Goal: Transaction & Acquisition: Book appointment/travel/reservation

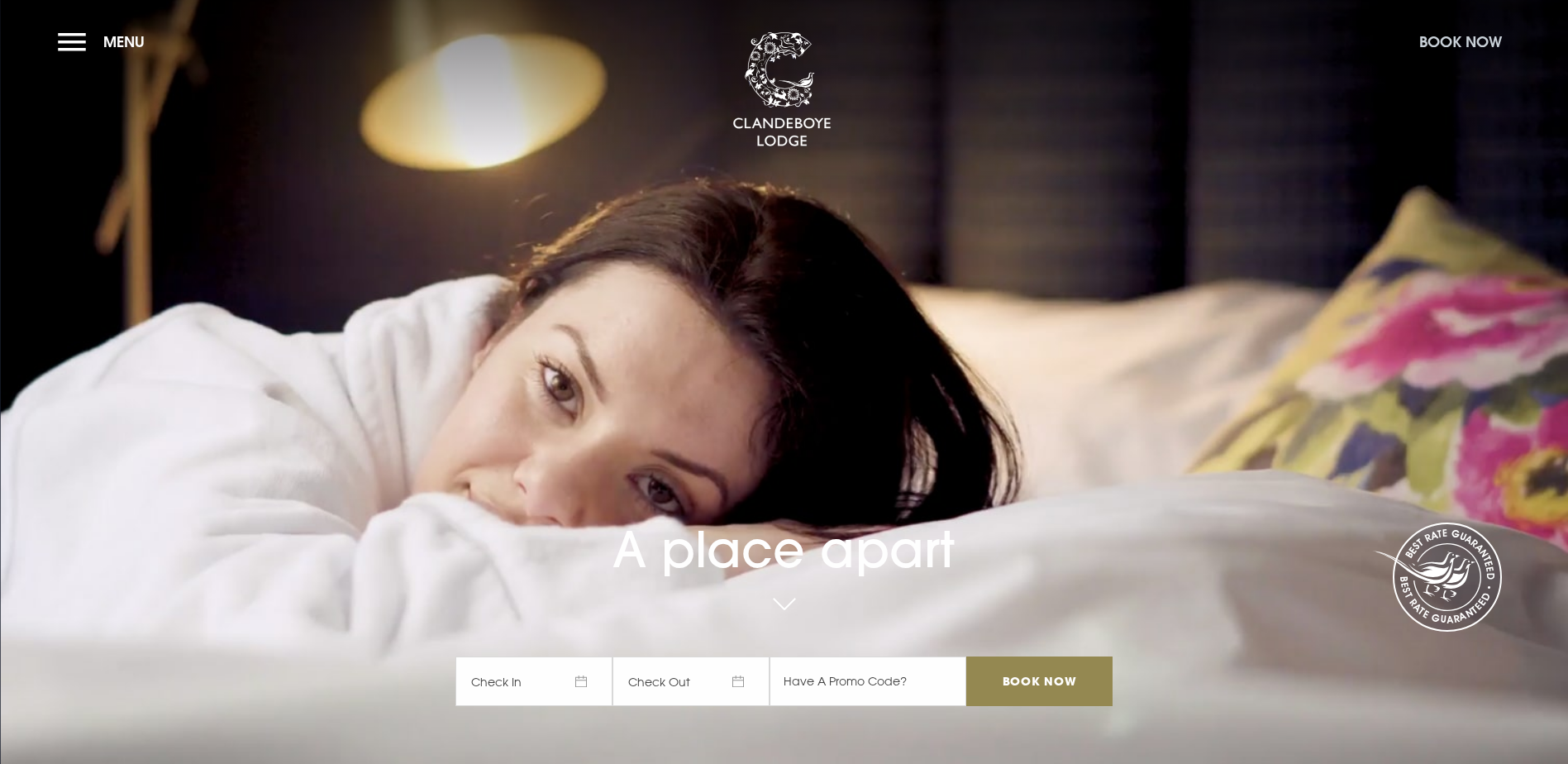
drag, startPoint x: 0, startPoint y: 0, endPoint x: 1456, endPoint y: 33, distance: 1456.4
click at [1459, 32] on button "Book Now" at bounding box center [1461, 42] width 99 height 36
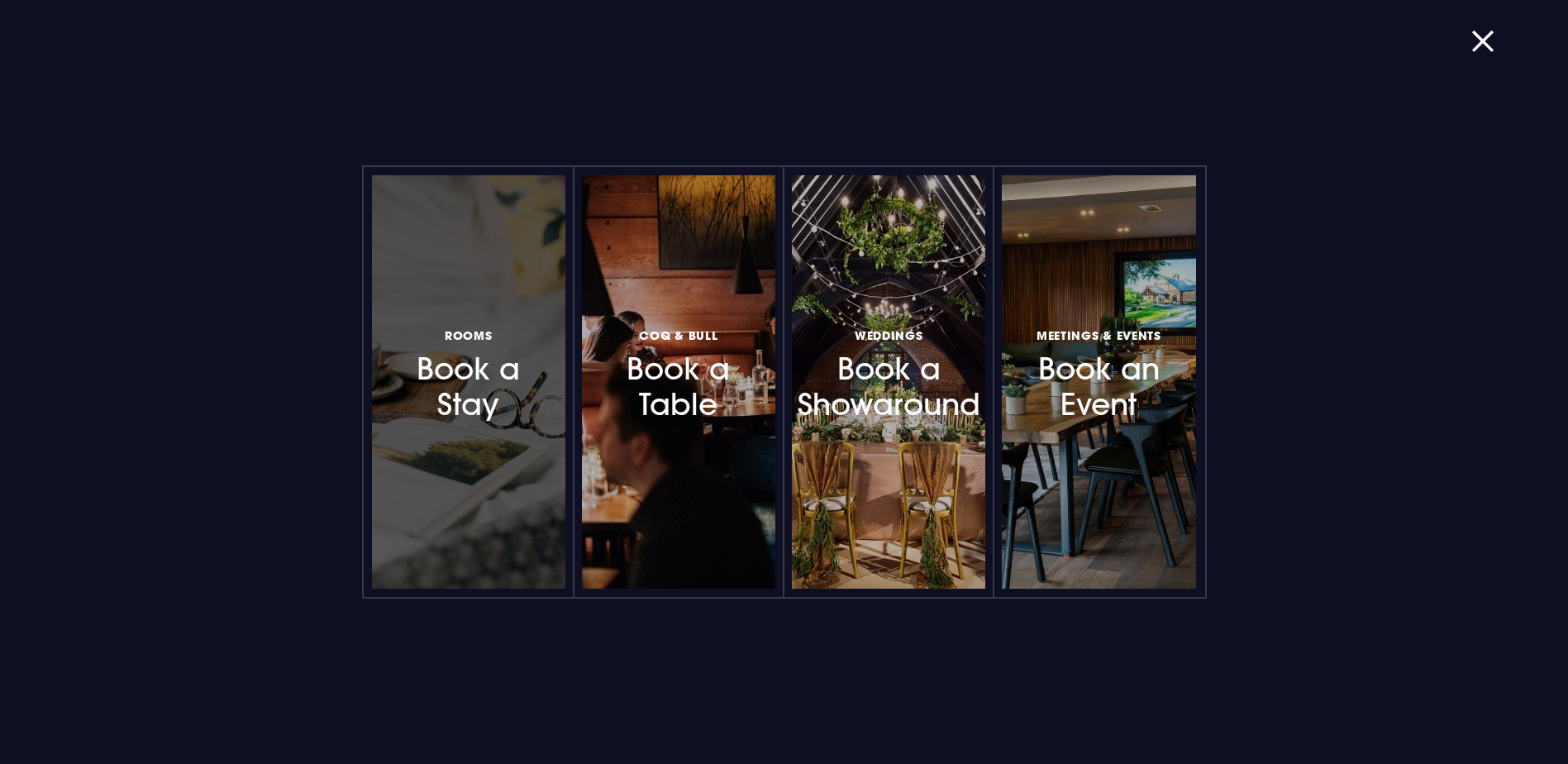
click at [523, 452] on div at bounding box center [468, 382] width 194 height 414
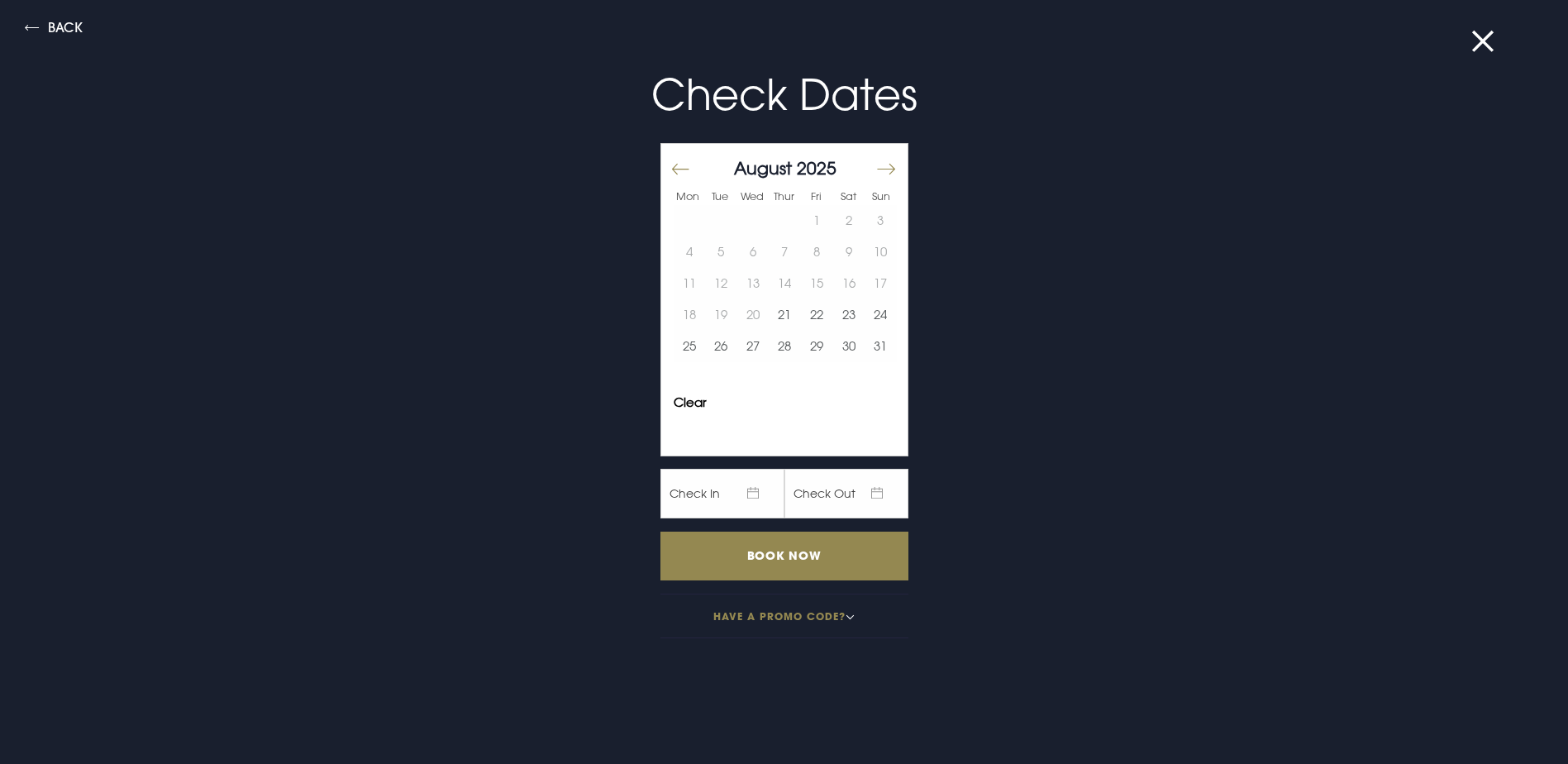
click at [875, 166] on button "Move forward to switch to the next month." at bounding box center [885, 168] width 20 height 35
click at [671, 164] on button "Move backward to switch to the previous month." at bounding box center [680, 168] width 20 height 35
click at [872, 289] on button "21" at bounding box center [881, 283] width 32 height 32
click at [712, 315] on button "23" at bounding box center [722, 315] width 32 height 32
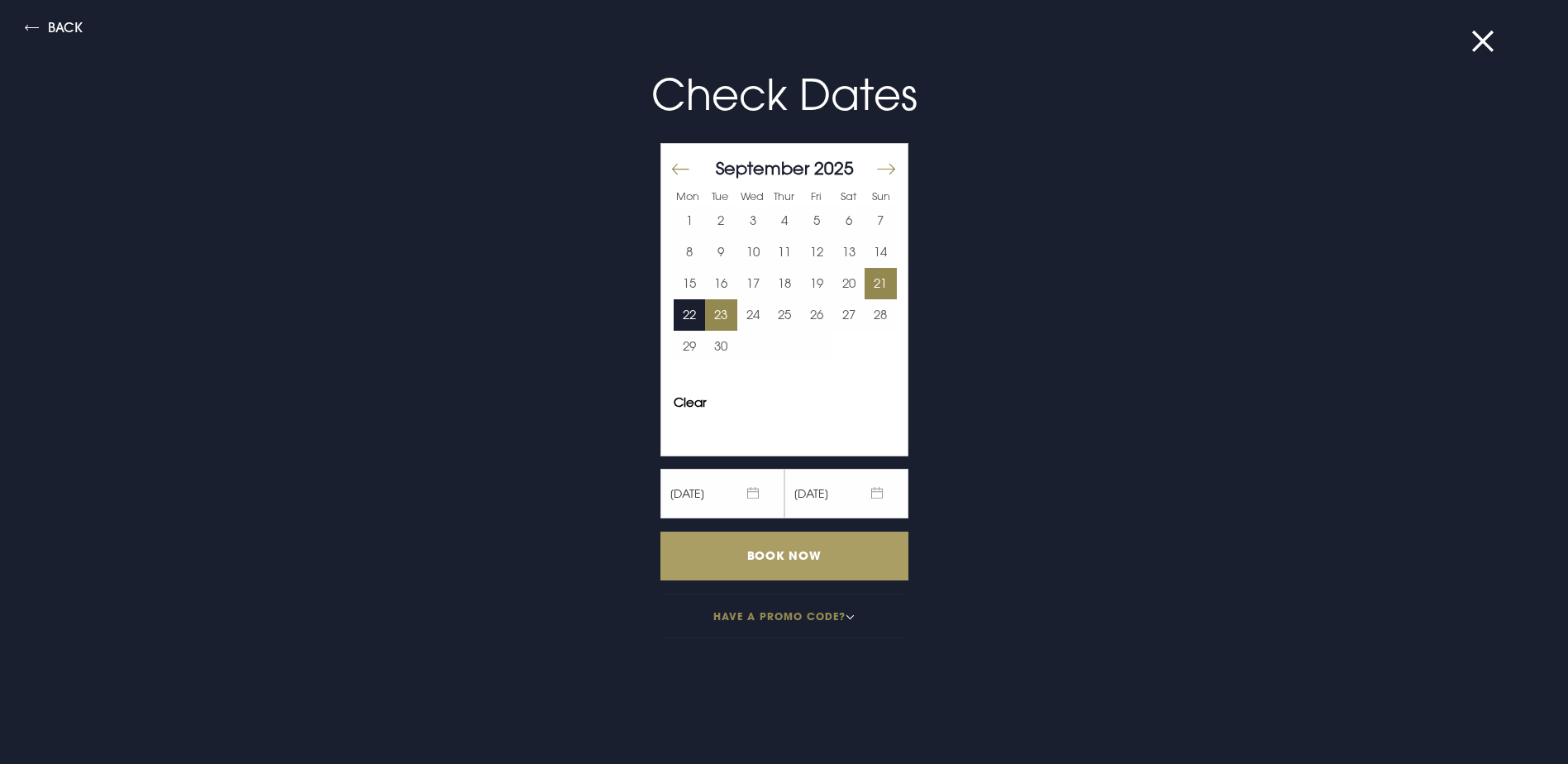
click at [785, 563] on input "Book Now" at bounding box center [784, 556] width 248 height 49
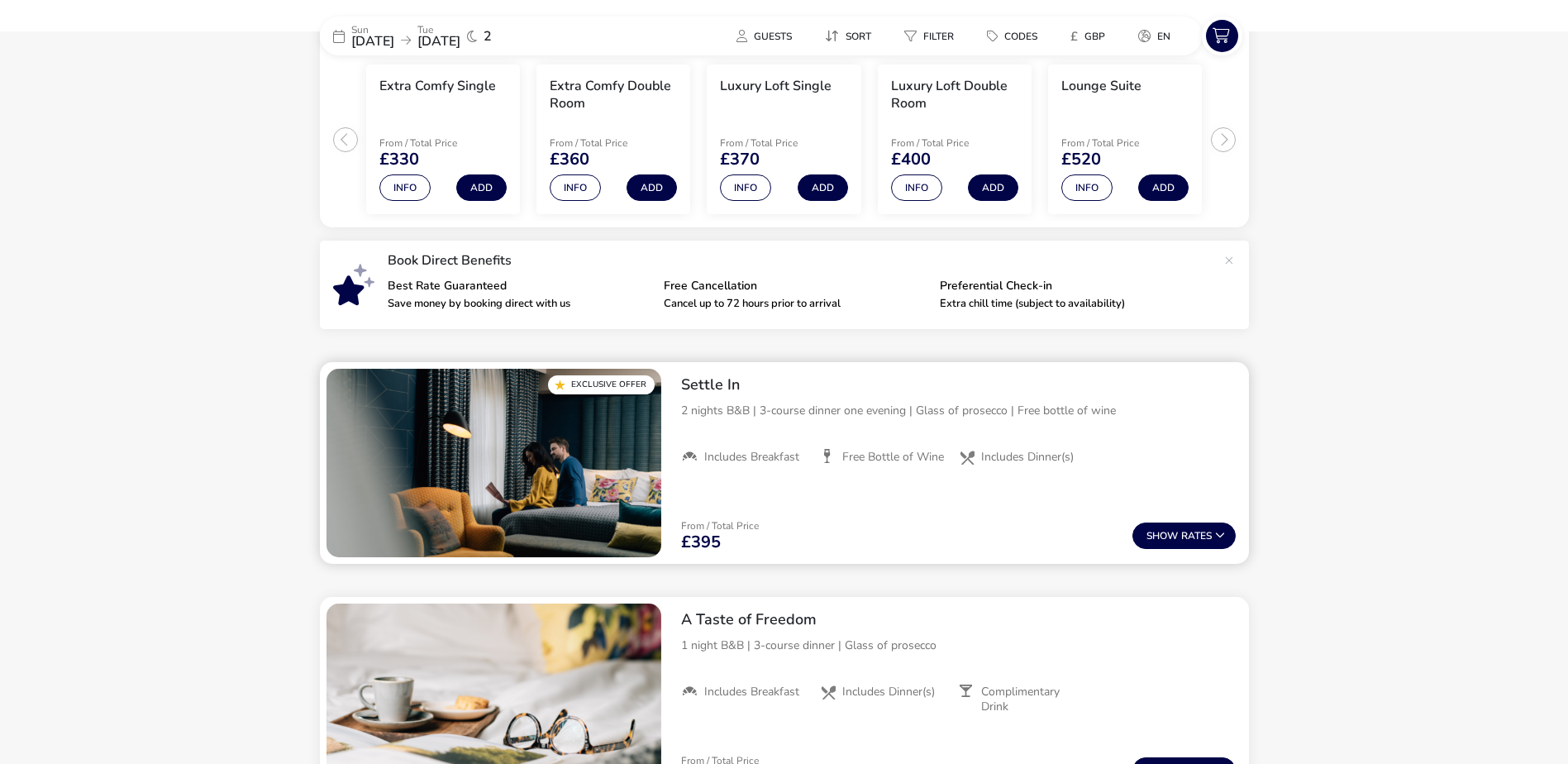
scroll to position [453, 0]
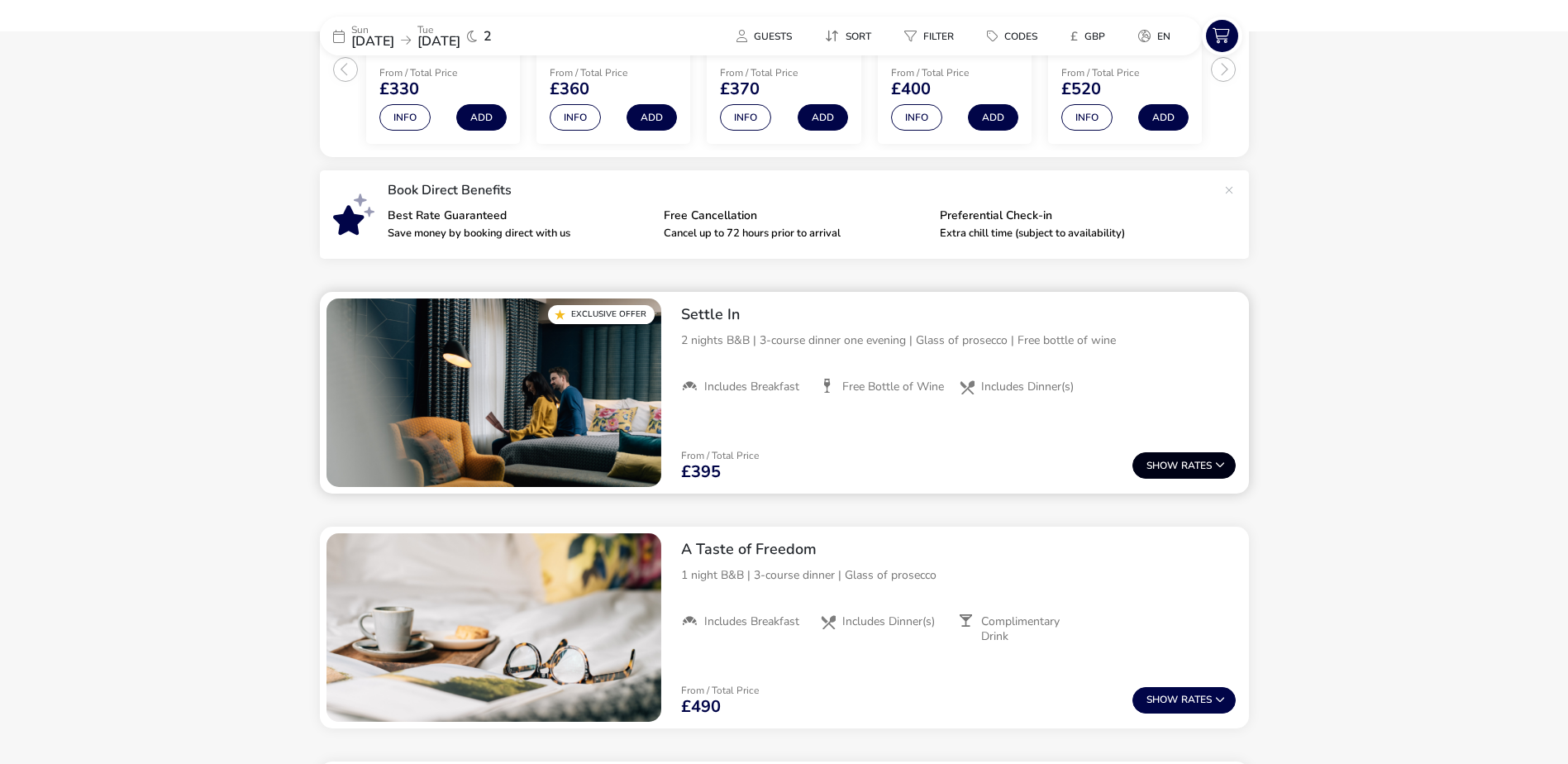
click at [1184, 467] on button "Show Rates" at bounding box center [1184, 465] width 103 height 26
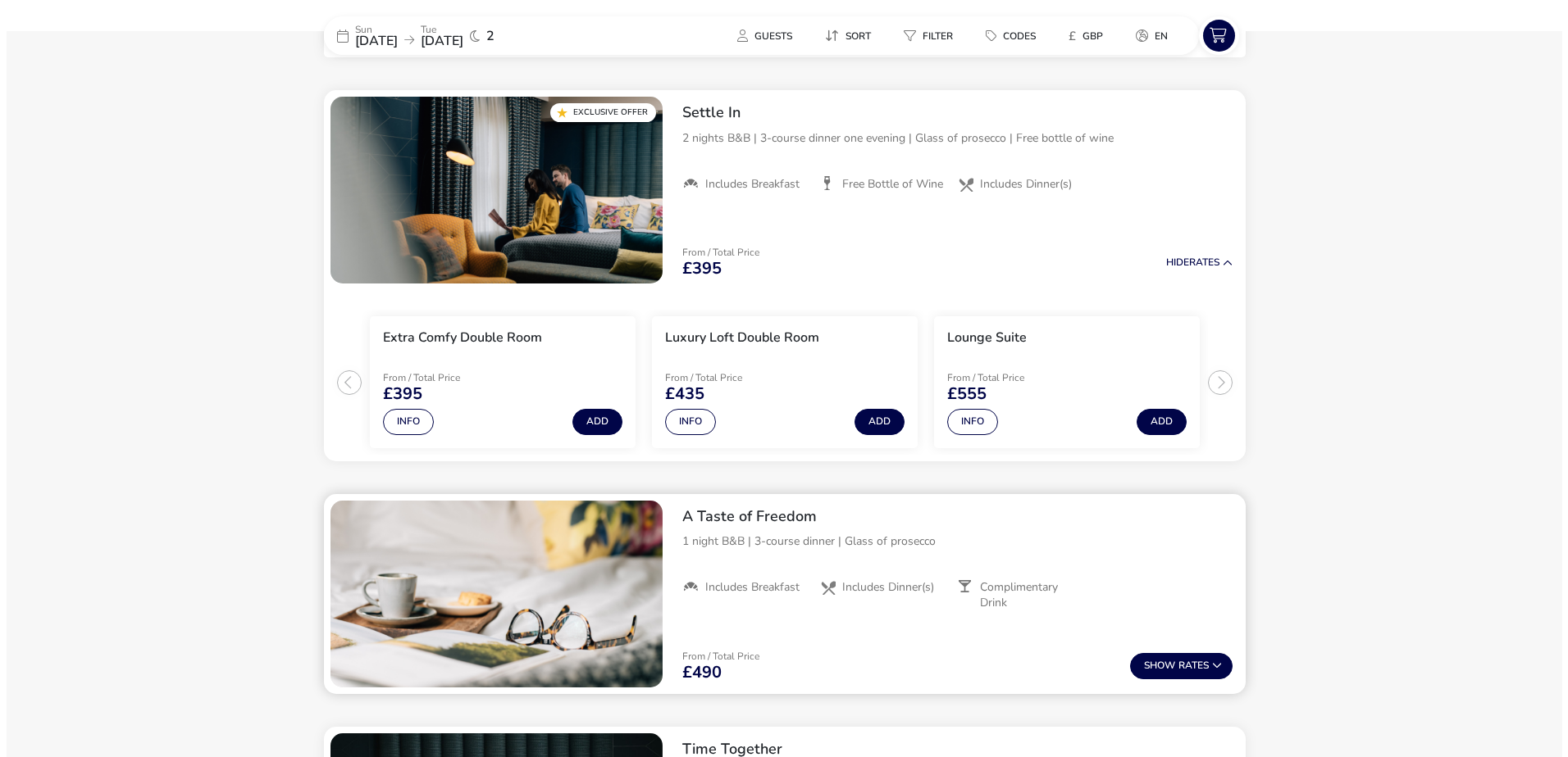
scroll to position [656, 0]
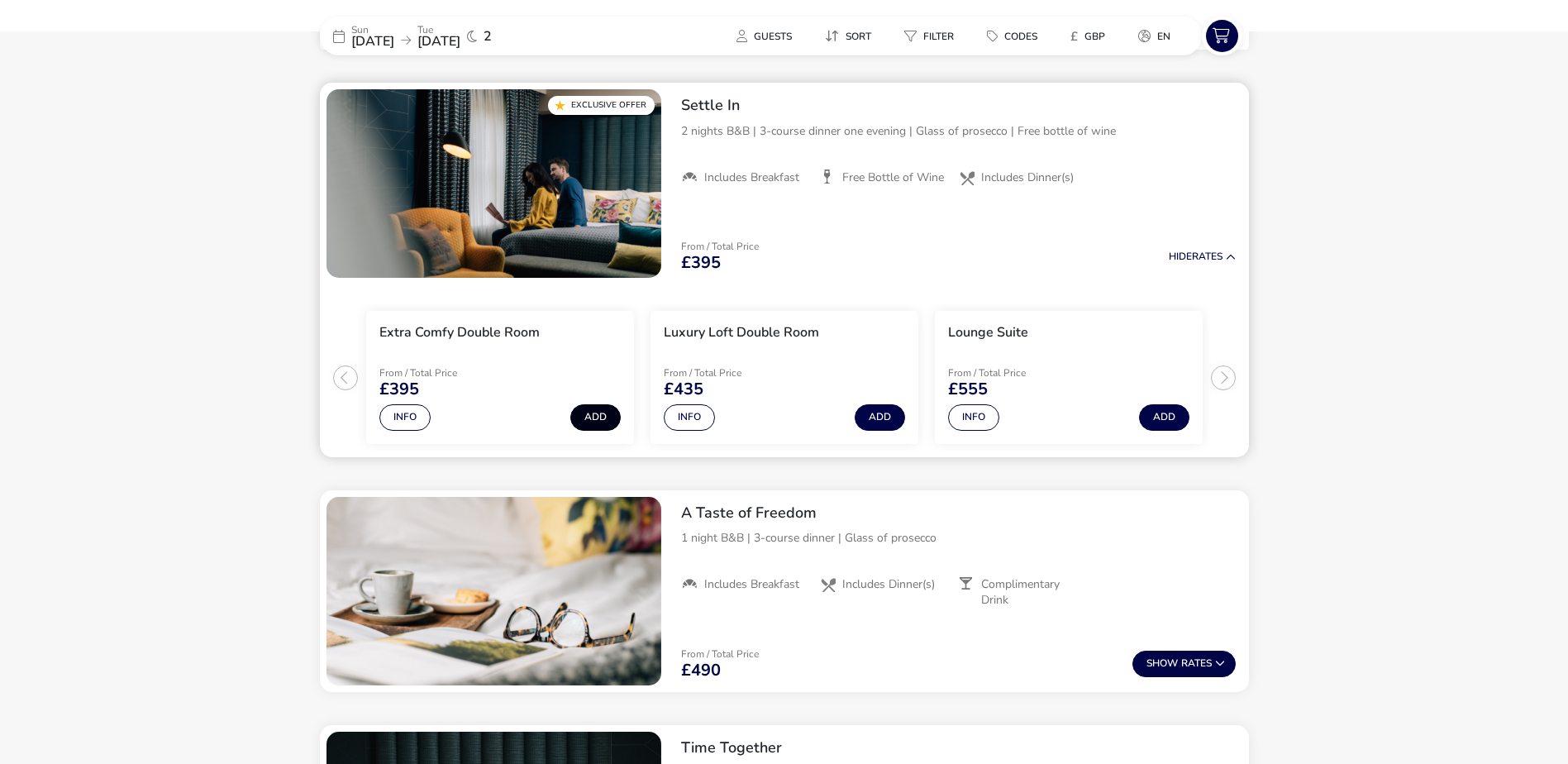
click at [592, 417] on button "Add" at bounding box center [595, 417] width 50 height 26
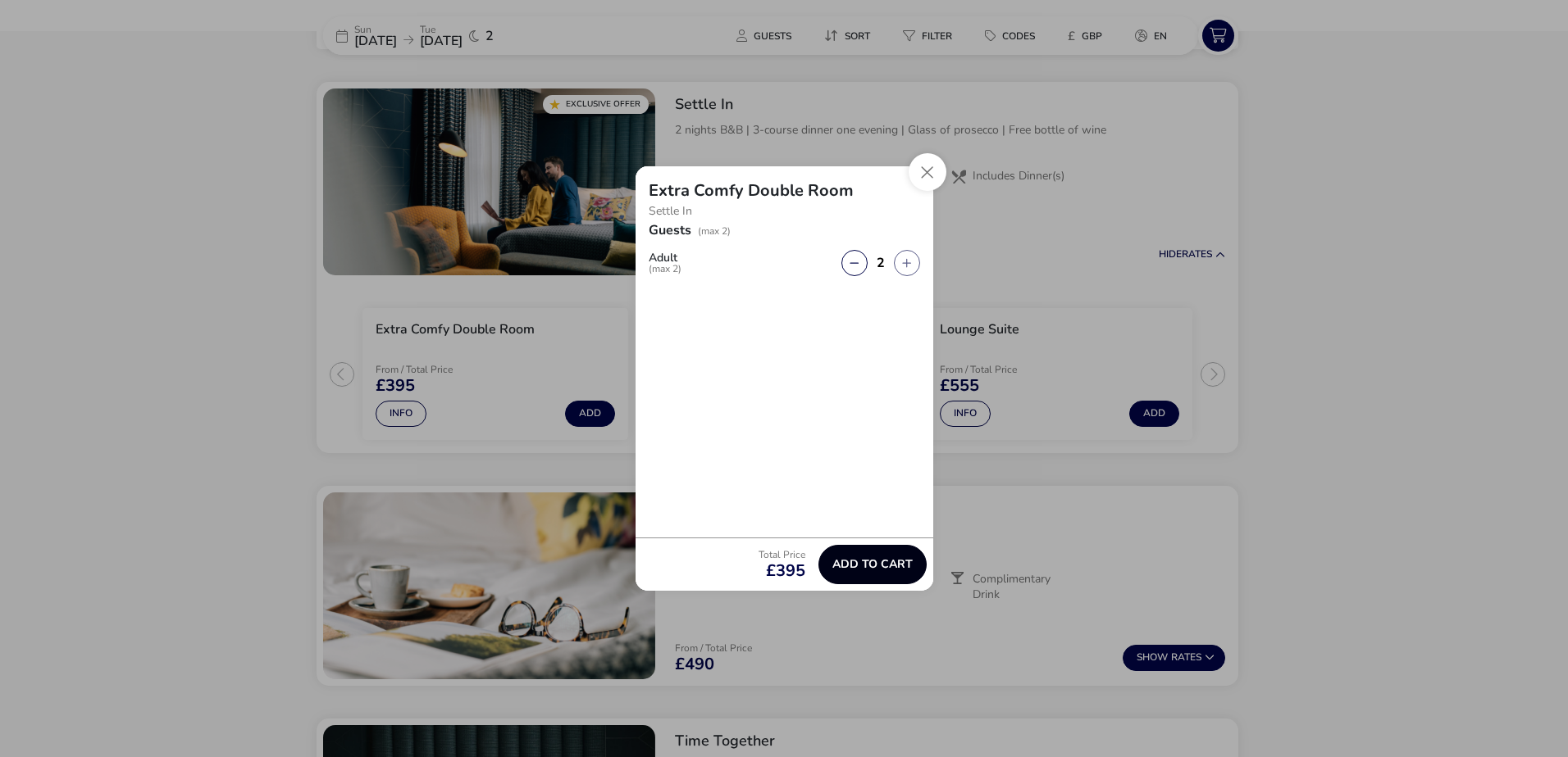
click at [839, 570] on span "Add to cart" at bounding box center [872, 564] width 80 height 13
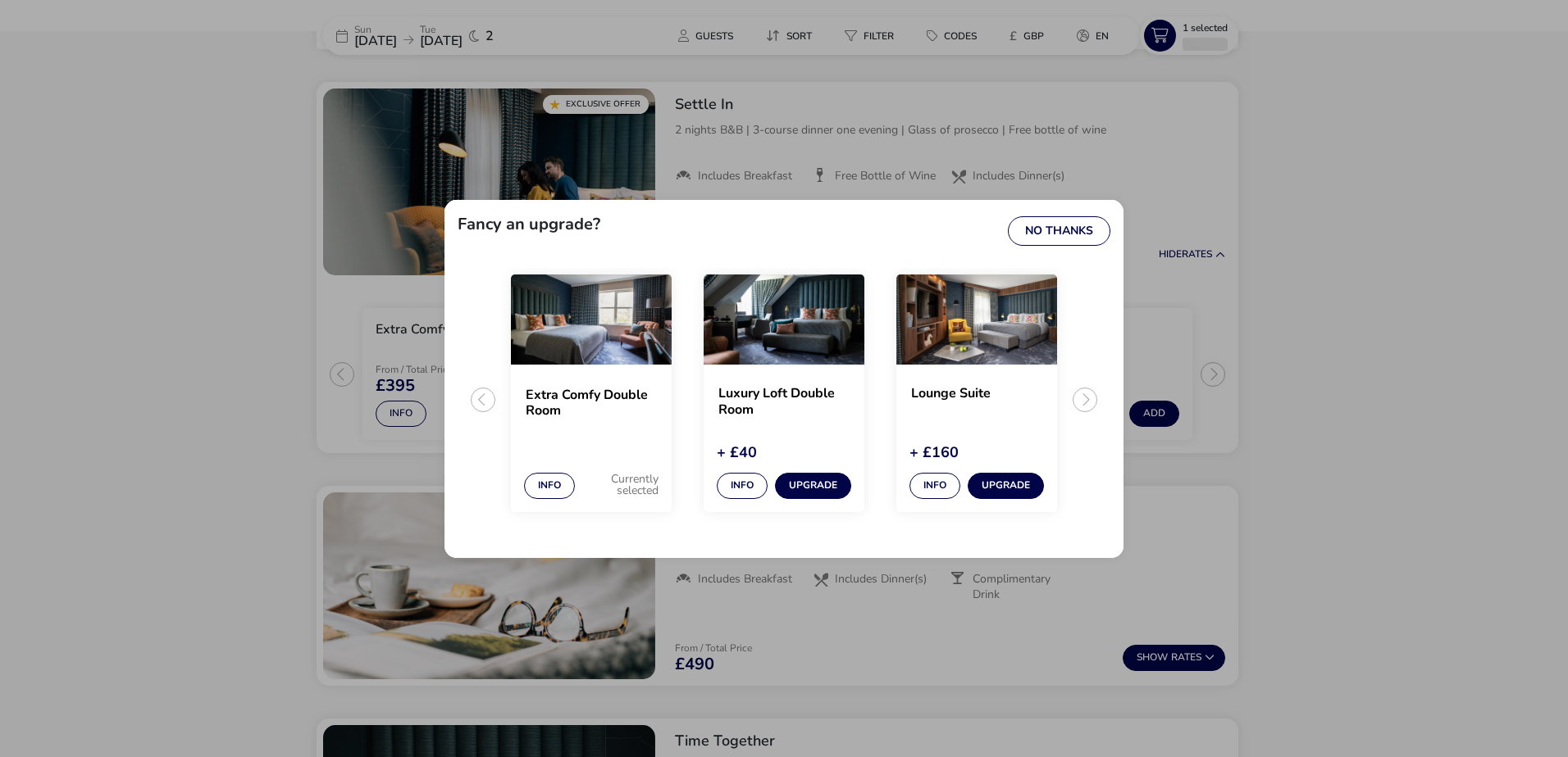
click at [1087, 400] on ul "Extra Comfy Double Room Info Currently selected Luxury Loft Double Room + £40 I…" at bounding box center [784, 407] width 652 height 277
click at [1063, 223] on button "No Thanks" at bounding box center [1059, 231] width 102 height 30
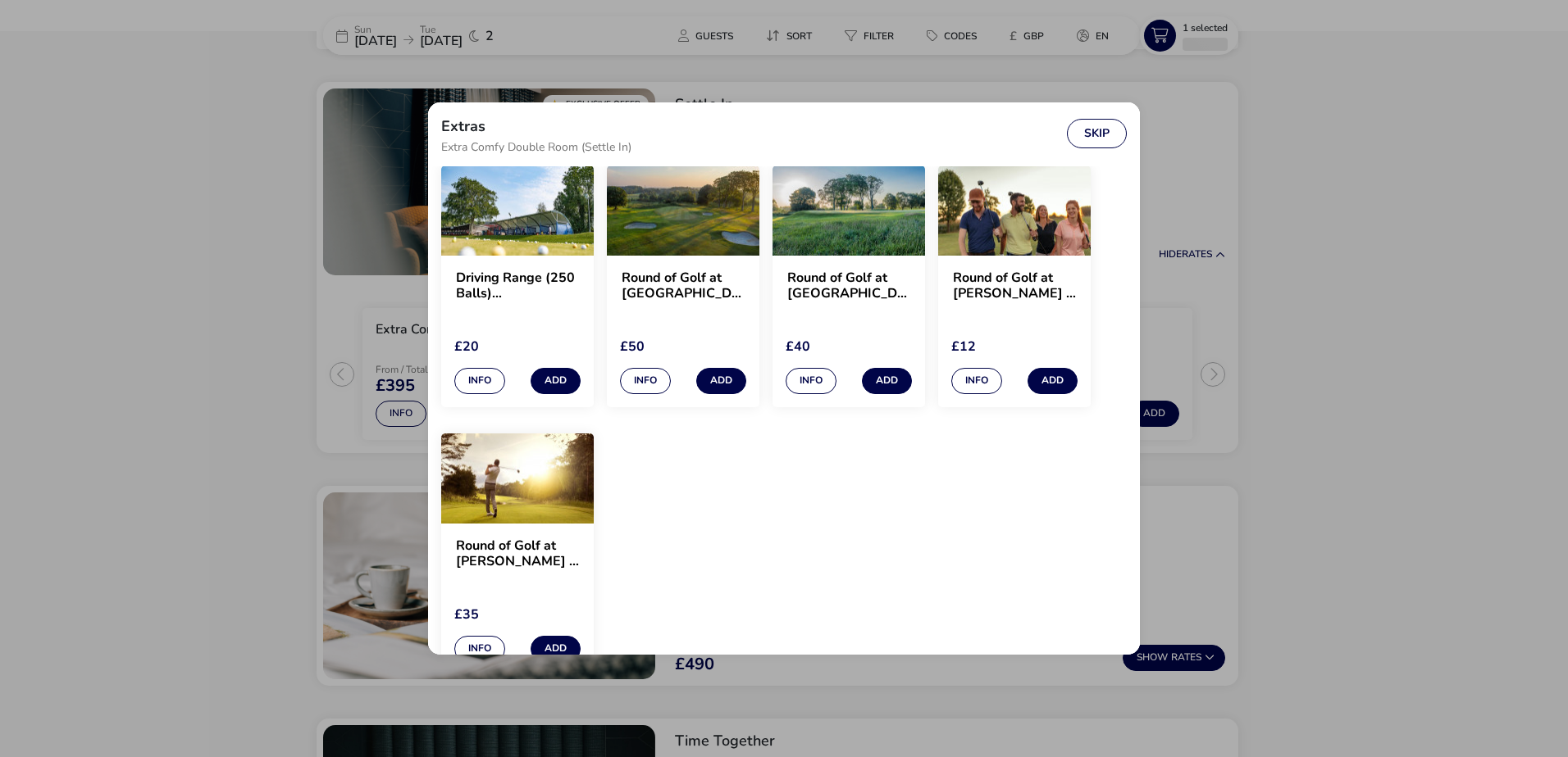
scroll to position [1557, 0]
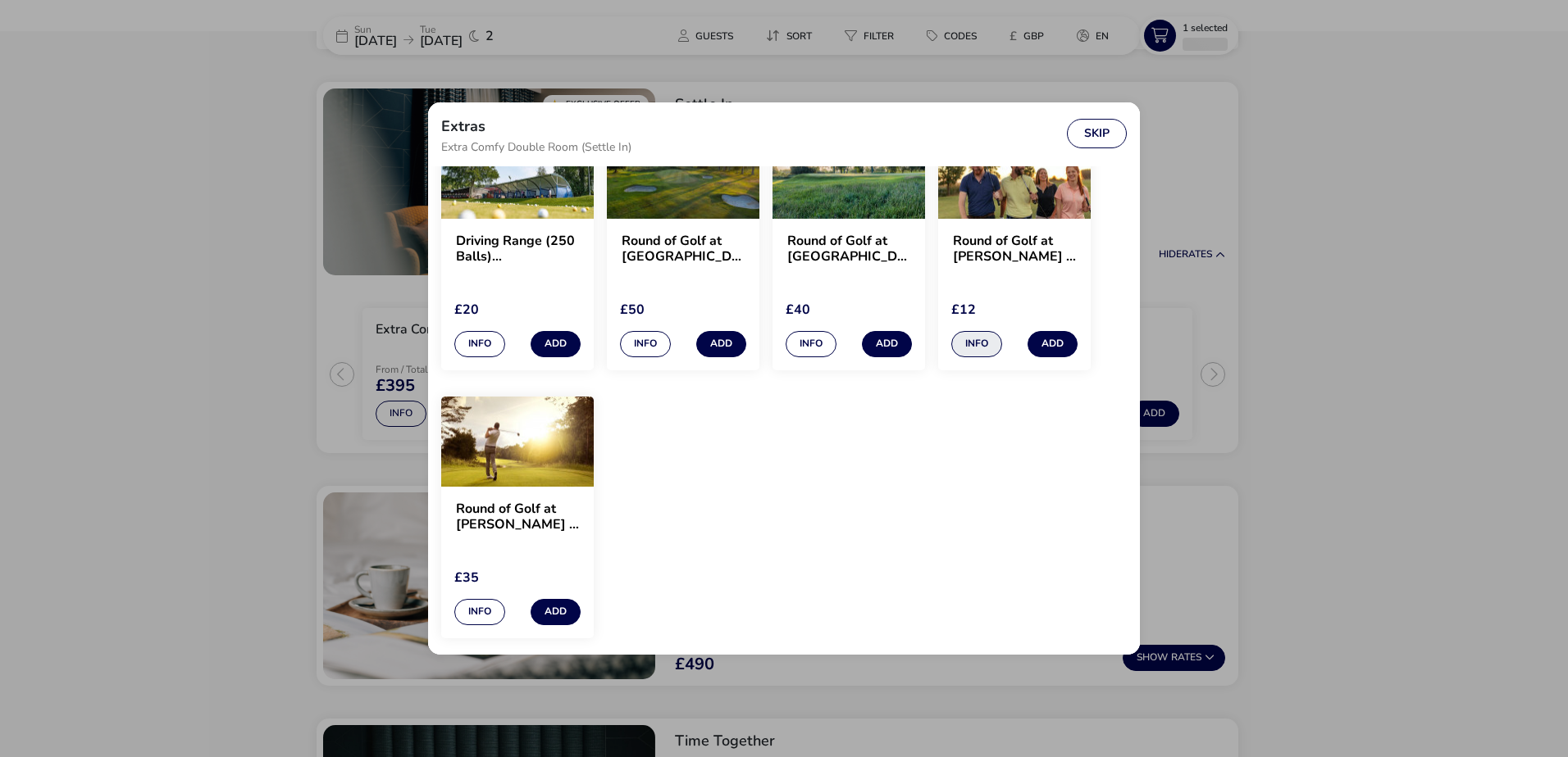
click at [989, 343] on button "Info" at bounding box center [977, 343] width 51 height 26
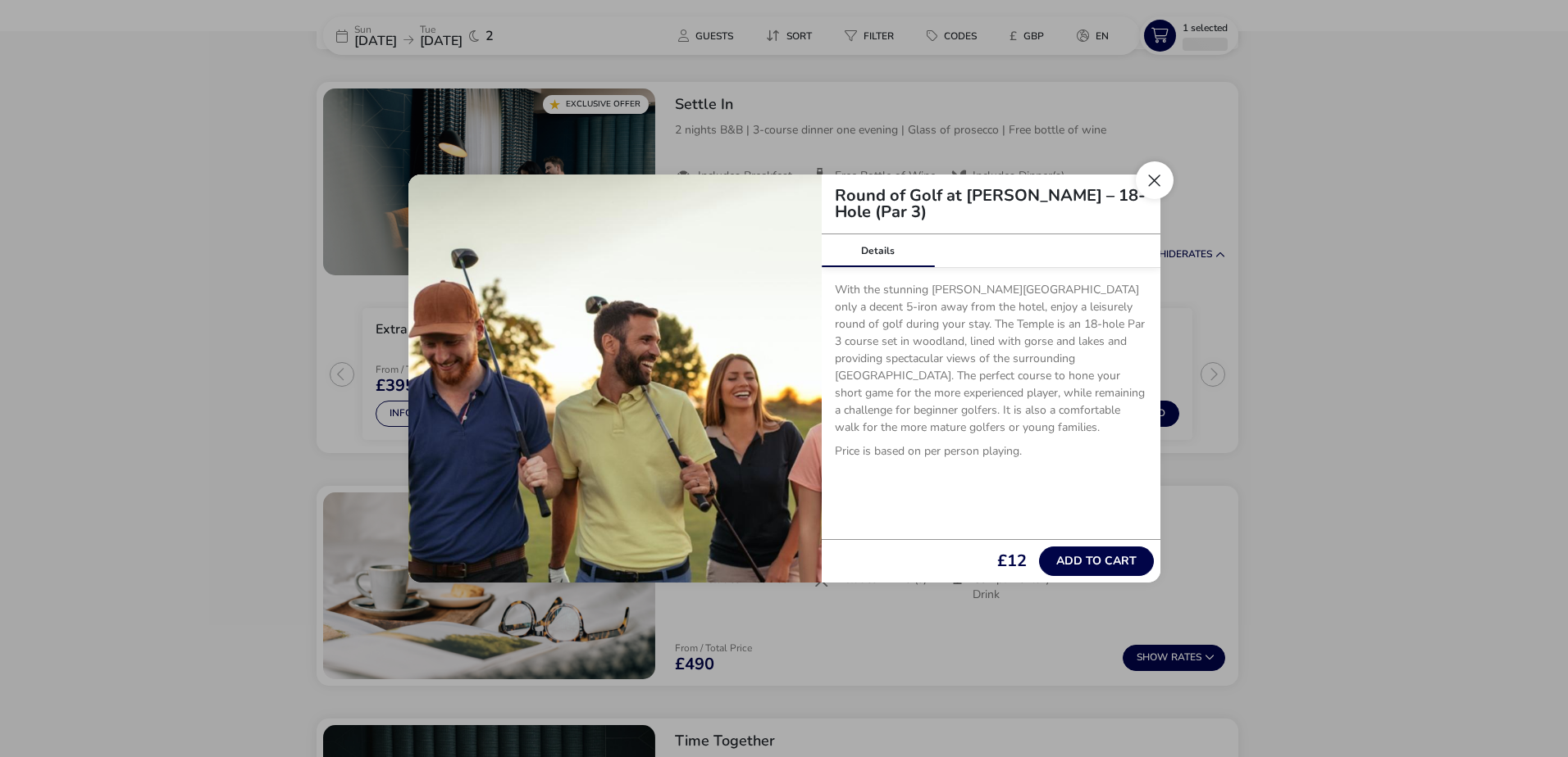
click at [1149, 182] on button "Close" at bounding box center [1154, 180] width 38 height 38
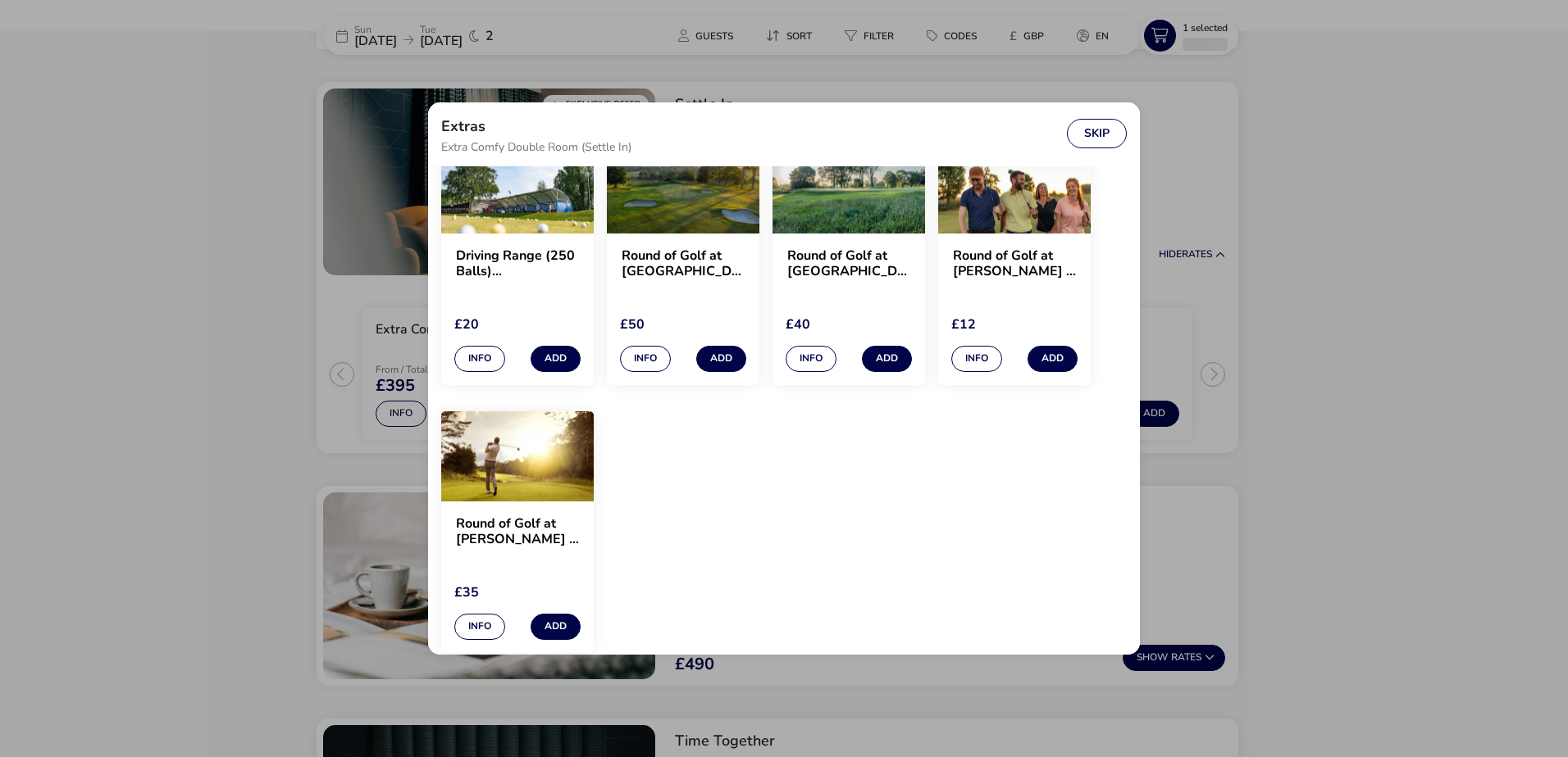
scroll to position [1566, 0]
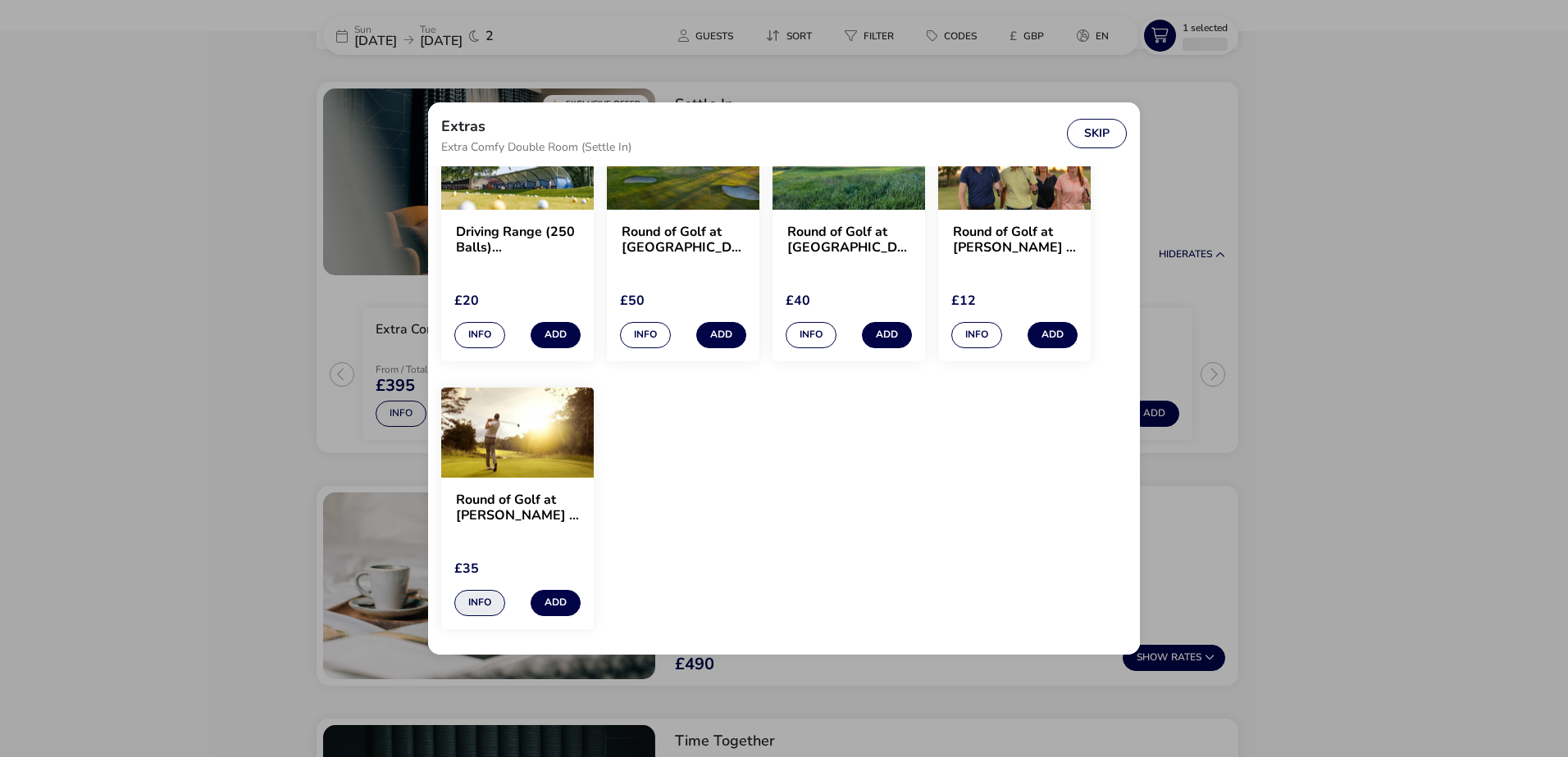
click at [495, 596] on button "Info" at bounding box center [480, 603] width 51 height 26
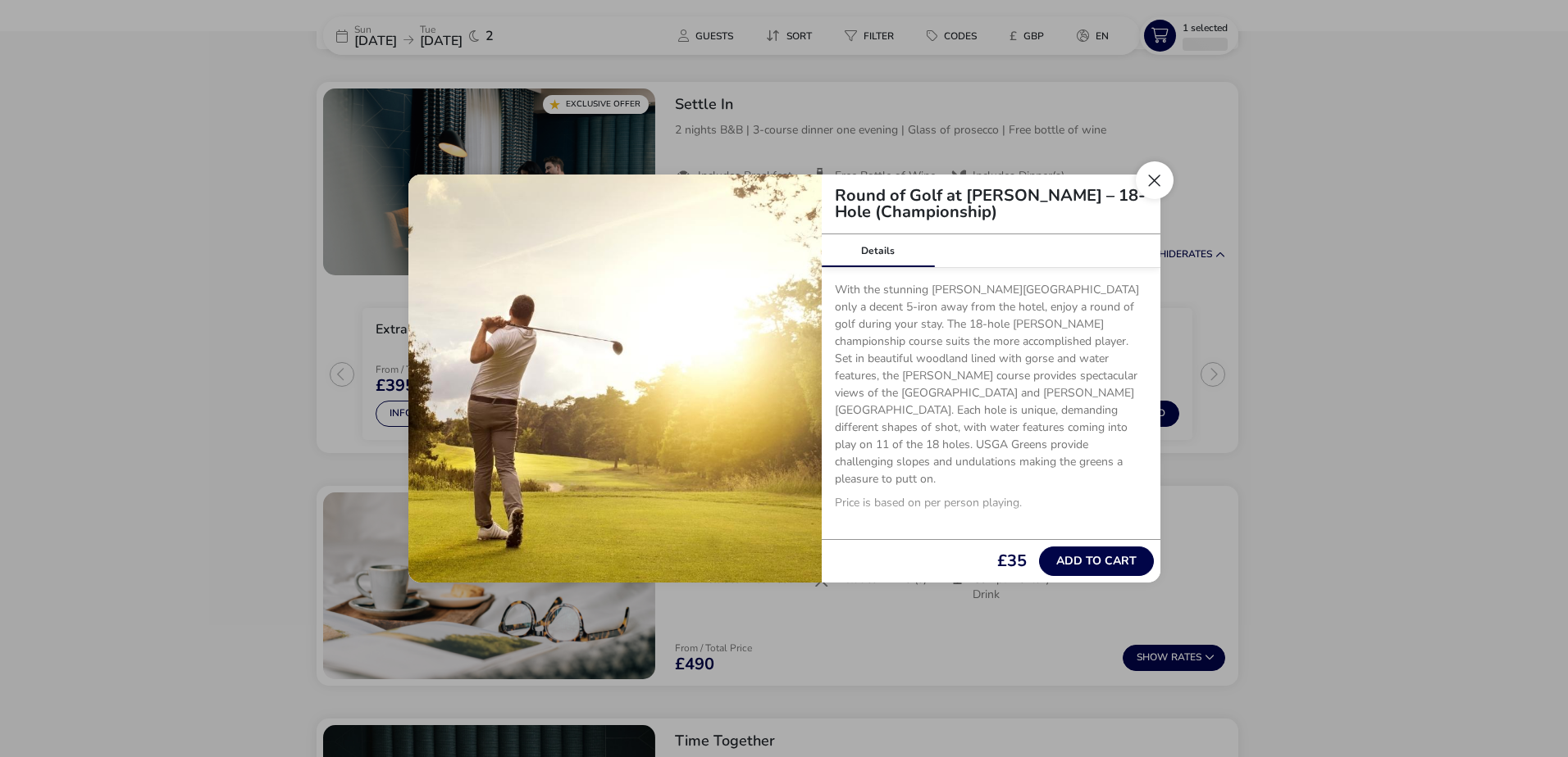
click at [1165, 186] on button "Close" at bounding box center [1154, 180] width 38 height 38
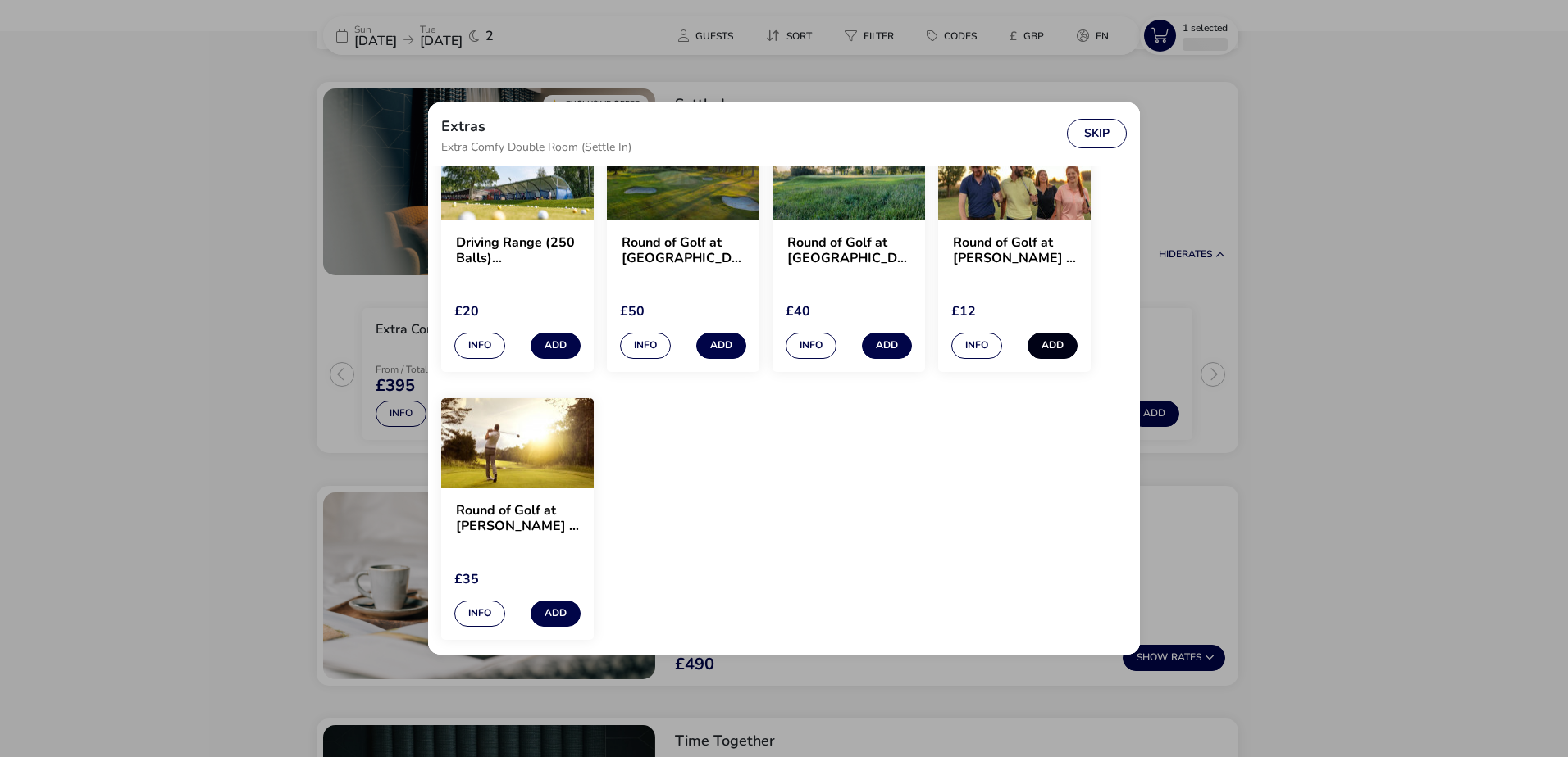
scroll to position [1320, 0]
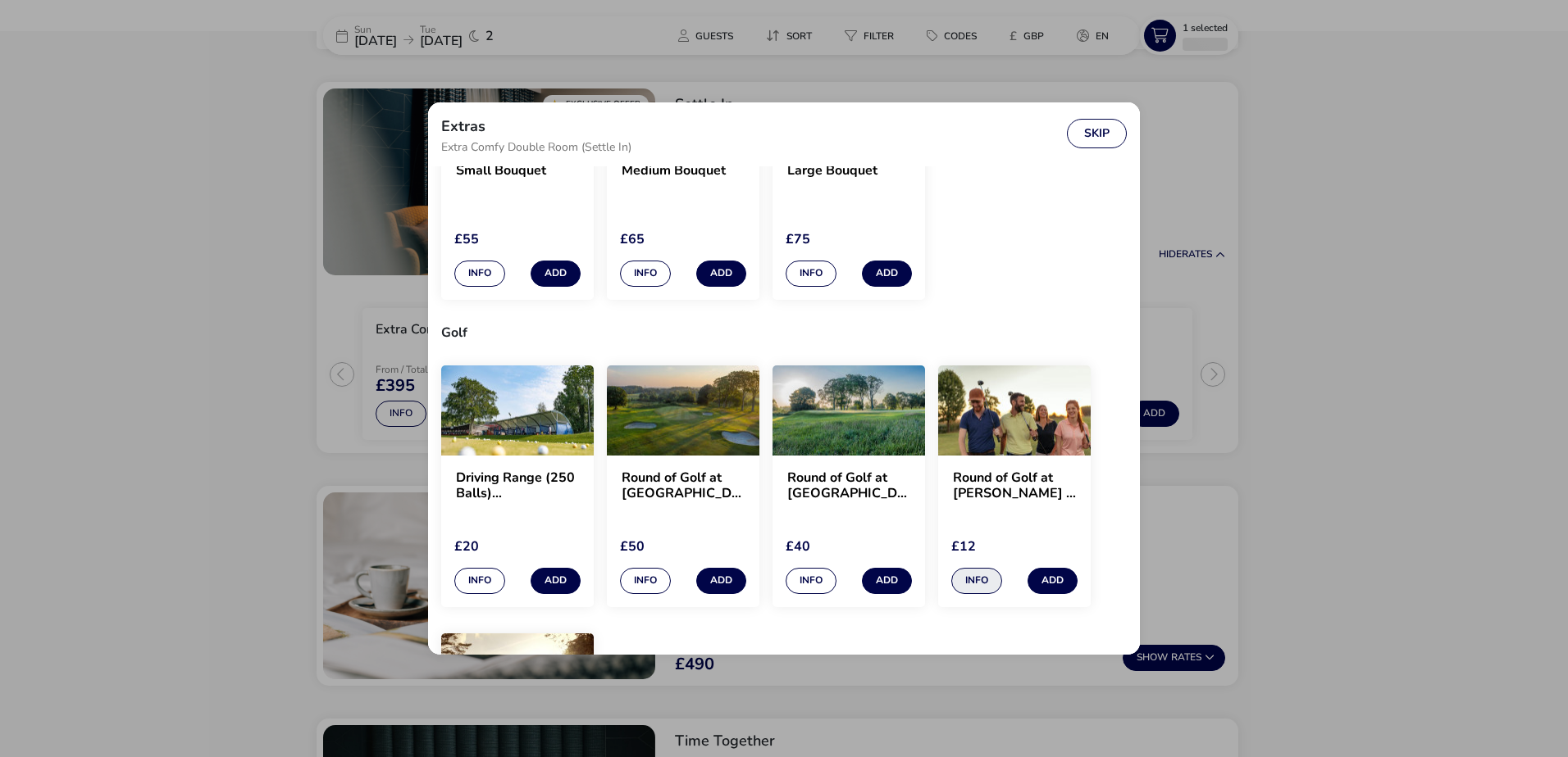
click at [960, 577] on button "Info" at bounding box center [977, 581] width 51 height 26
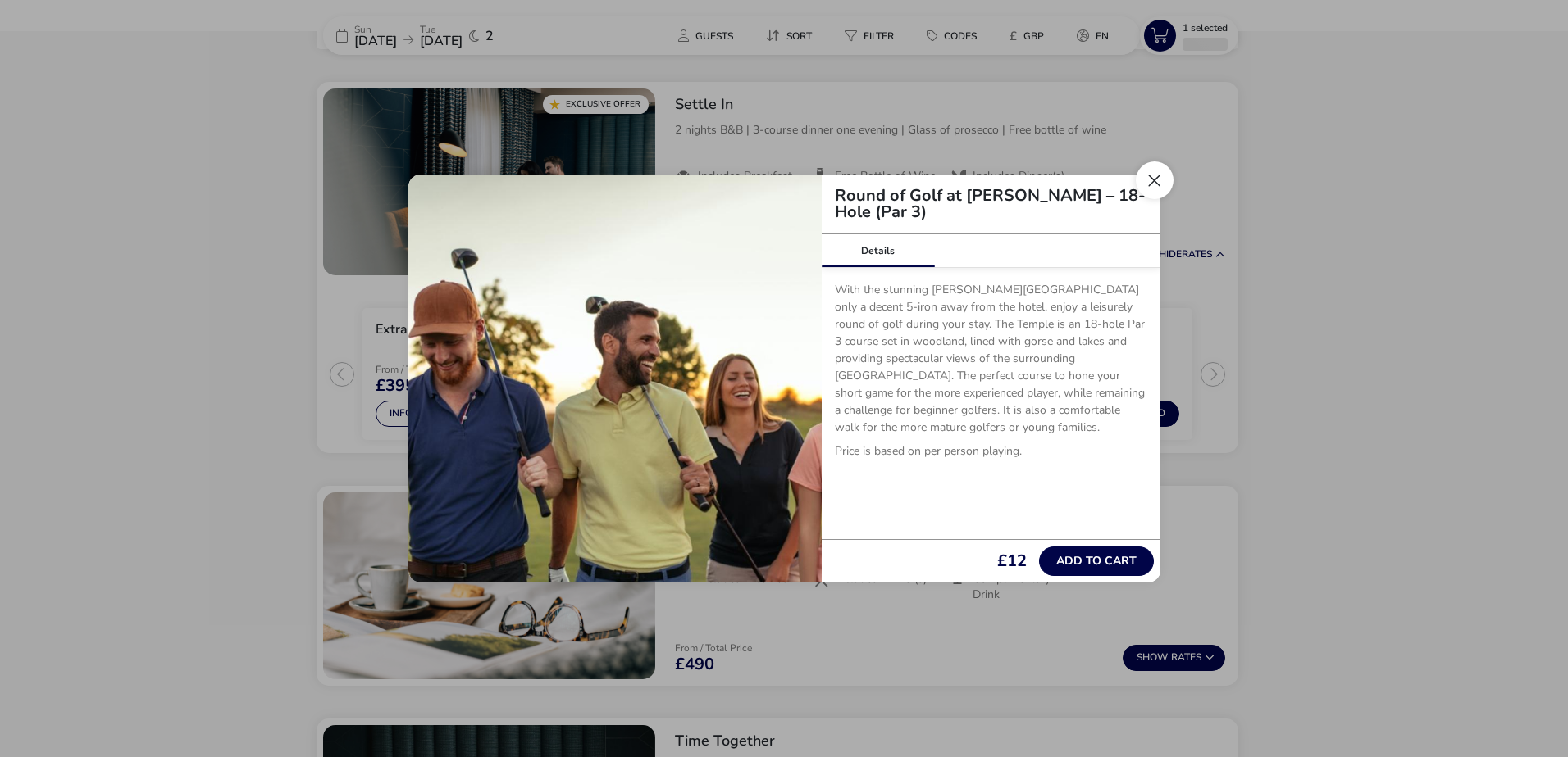
click at [1145, 183] on button "Close" at bounding box center [1154, 180] width 38 height 38
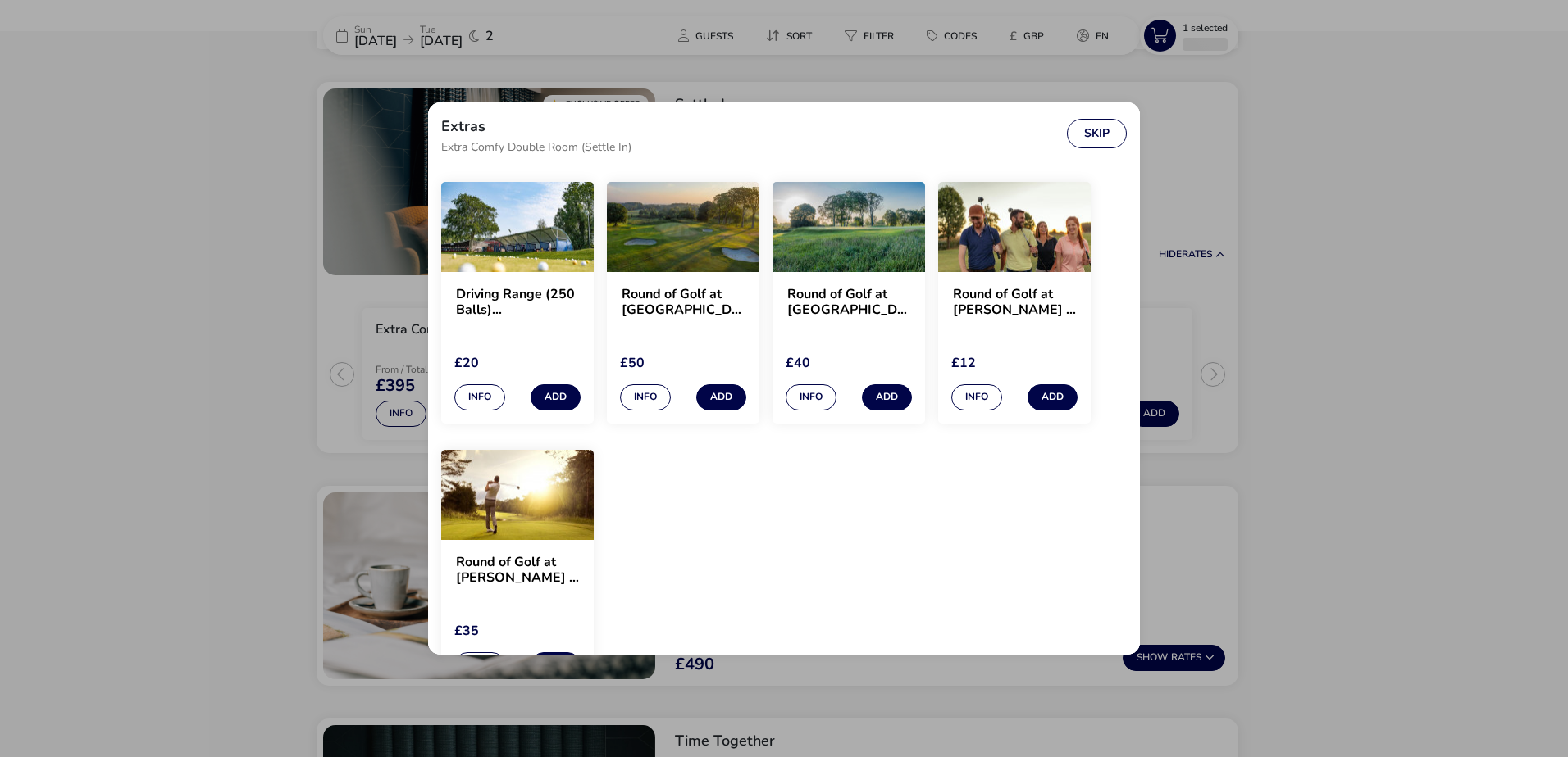
scroll to position [1485, 0]
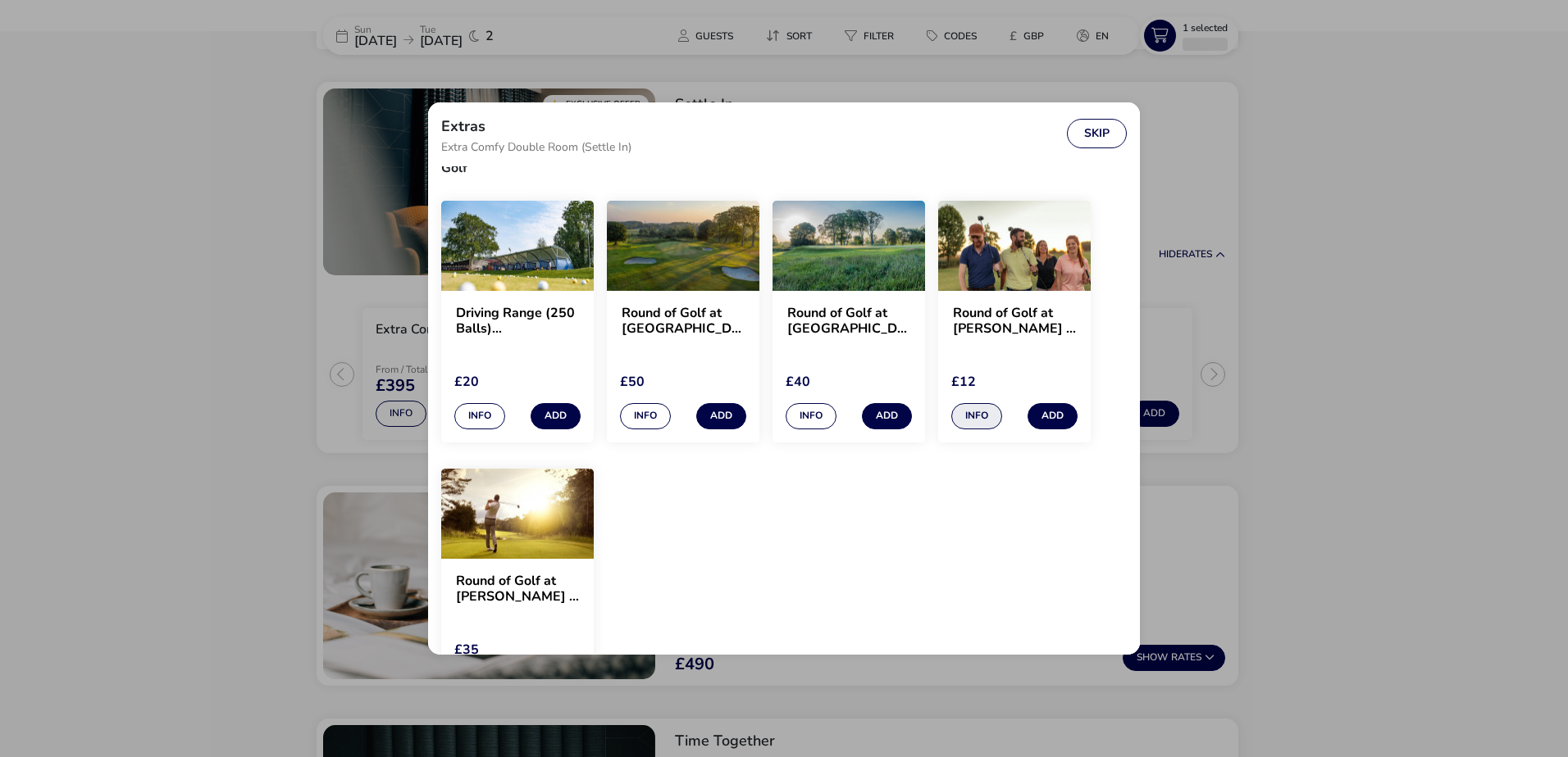
click at [979, 423] on button "Info" at bounding box center [977, 416] width 51 height 26
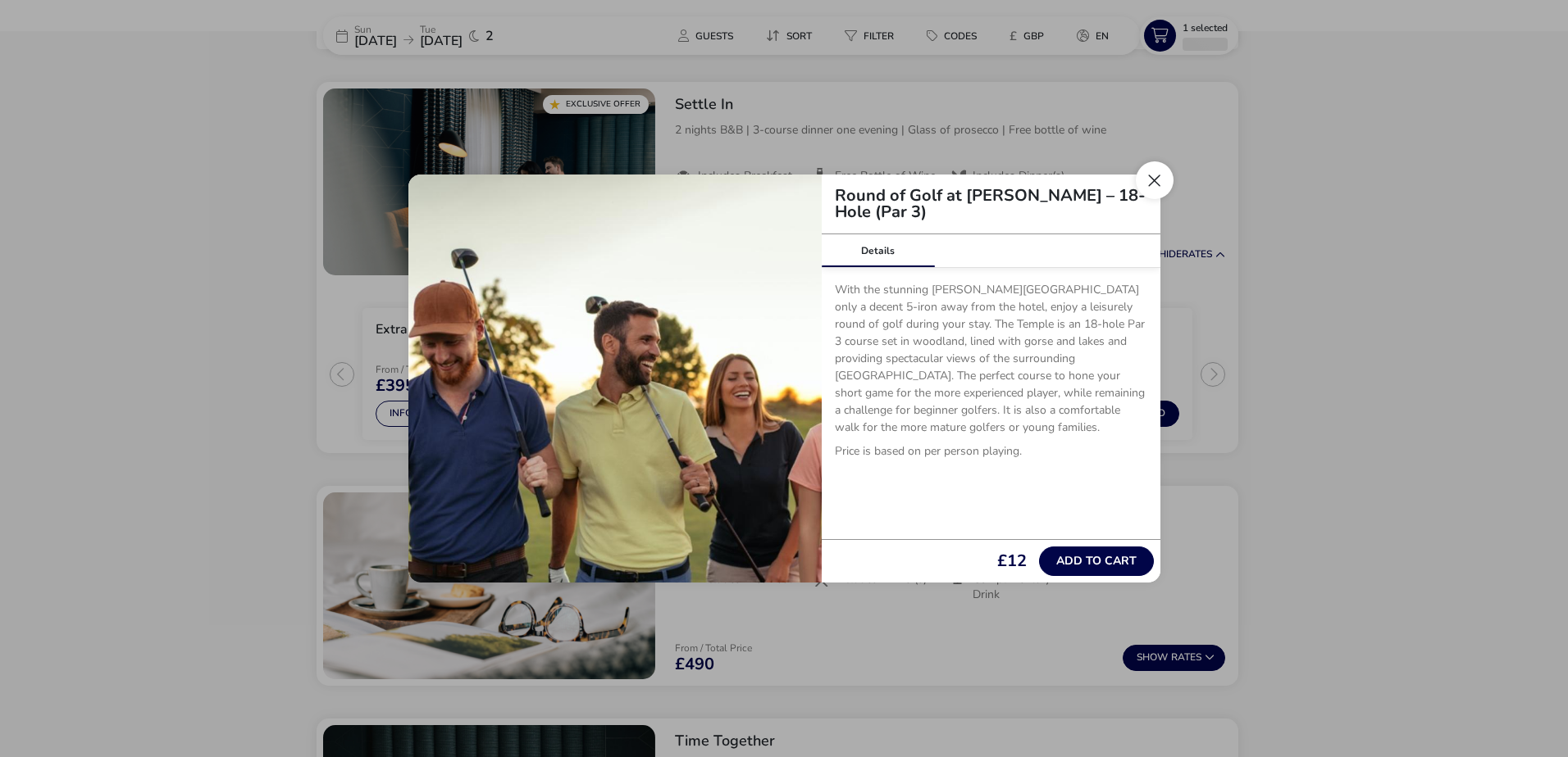
click at [1169, 178] on button "Close" at bounding box center [1154, 180] width 38 height 38
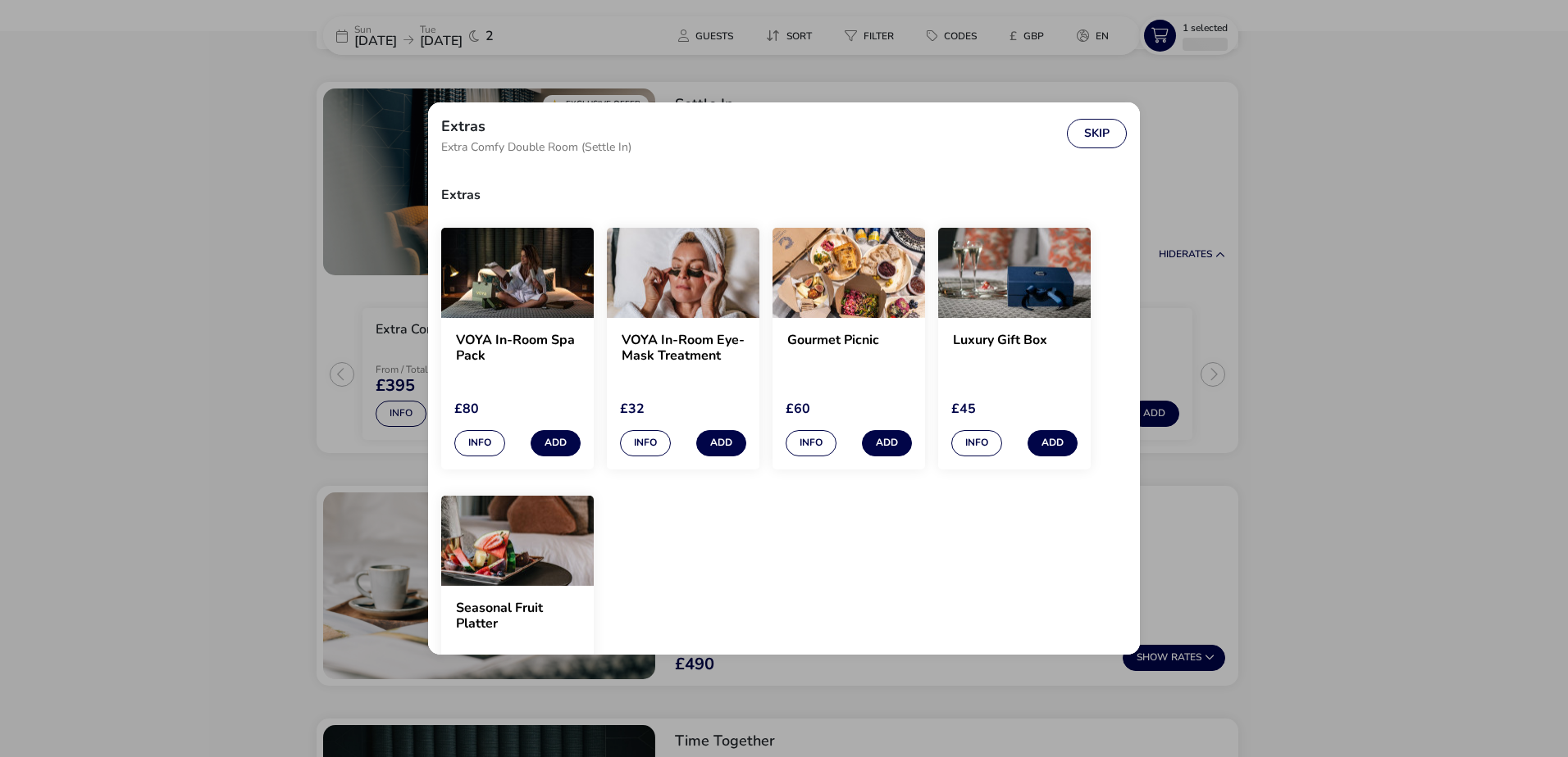
scroll to position [1491, 0]
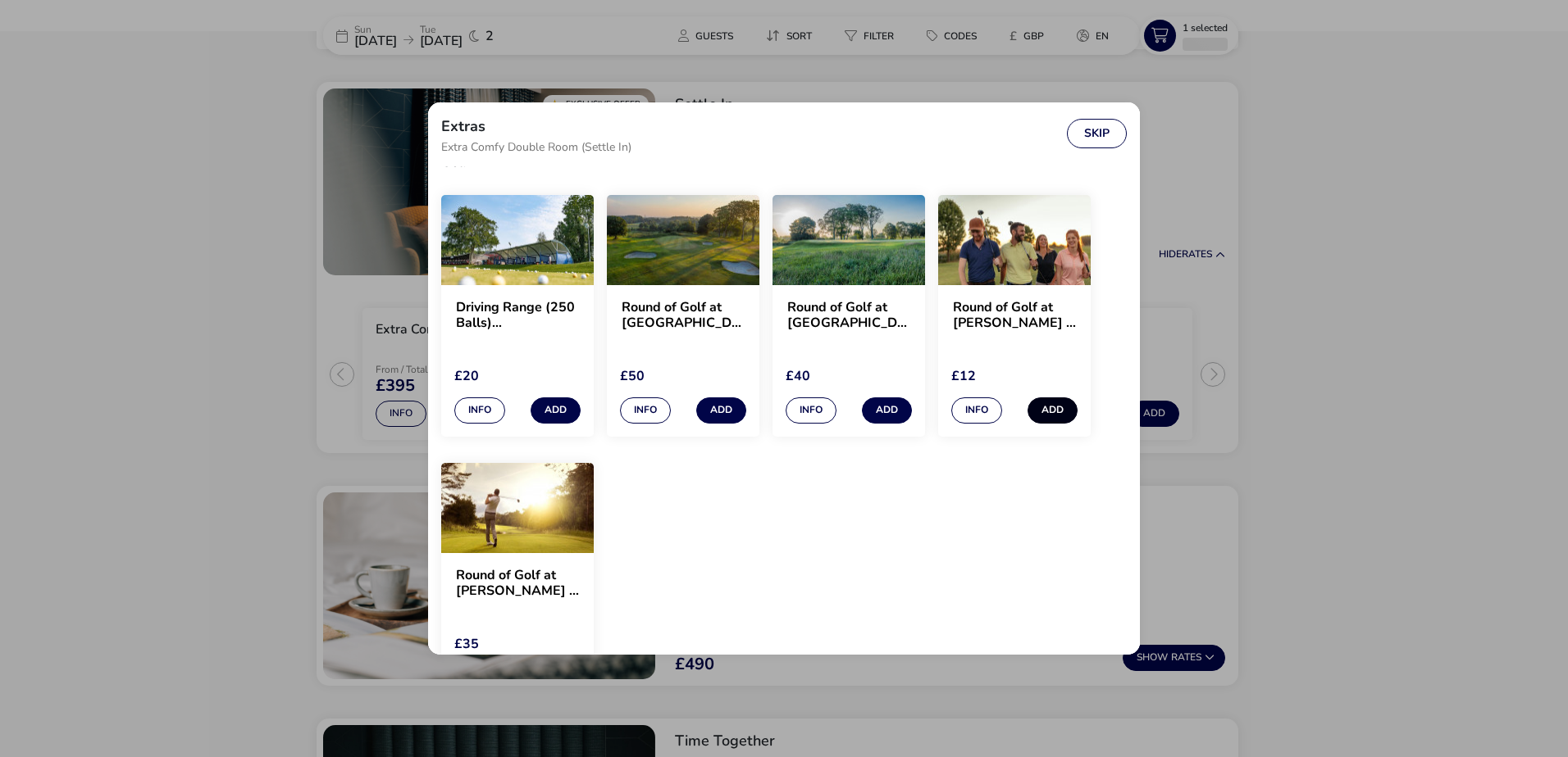
click at [1056, 410] on button "Add" at bounding box center [1052, 410] width 50 height 26
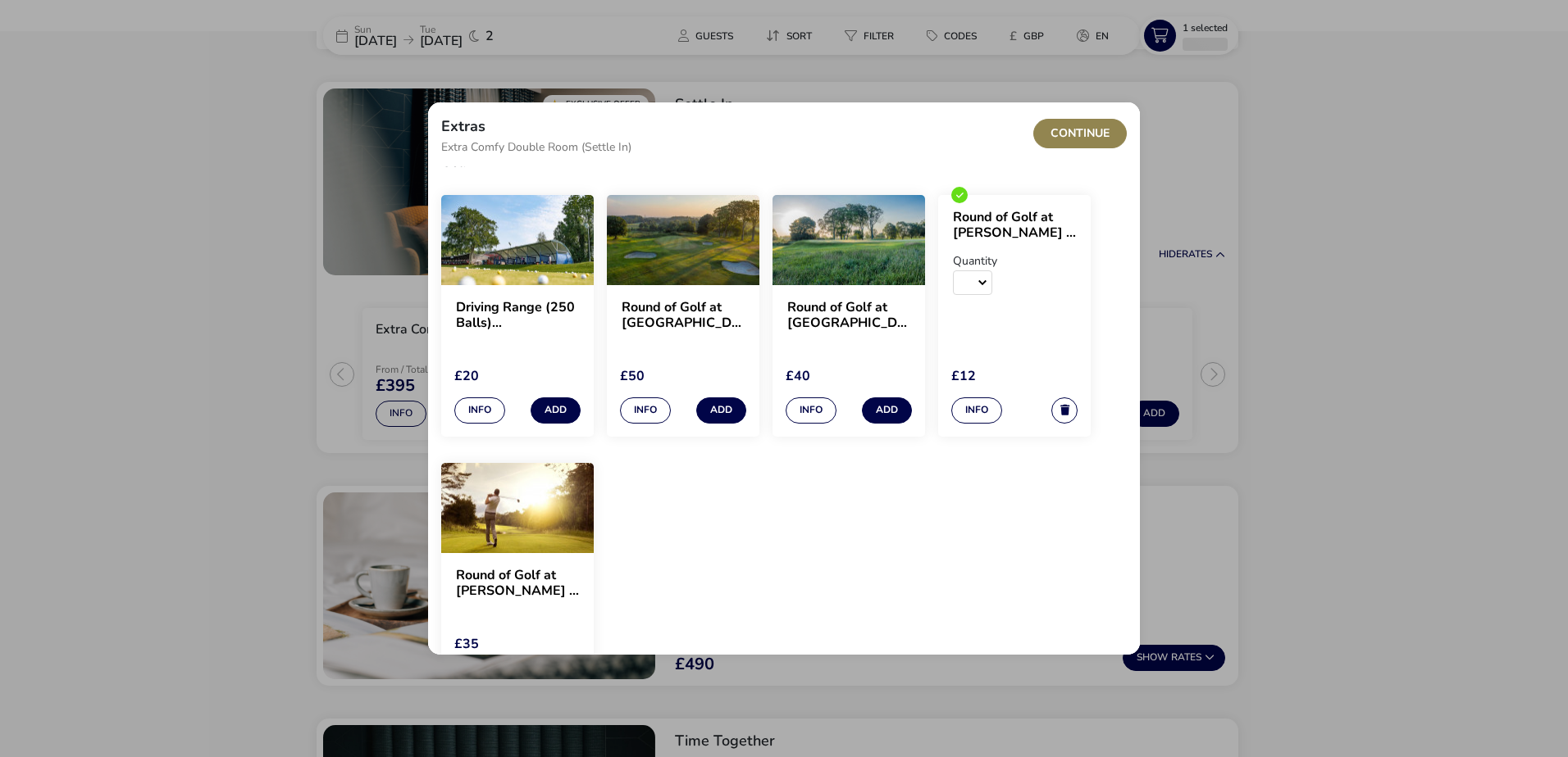
click at [982, 289] on select "1 2 3 4 5 6 7 8 9 10 11 12 13 14 15 16 17 18 19 20 21 22 23 24 25 26 27 28 29 3…" at bounding box center [972, 283] width 40 height 25
select select "2"
click at [953, 271] on select "1 2 3 4 5 6 7 8 9 10 11 12 13 14 15 16 17 18 19 20 21 22 23 24 25 26 27 28 29 3…" at bounding box center [972, 283] width 40 height 25
click at [1072, 141] on button "Continue" at bounding box center [1080, 134] width 93 height 30
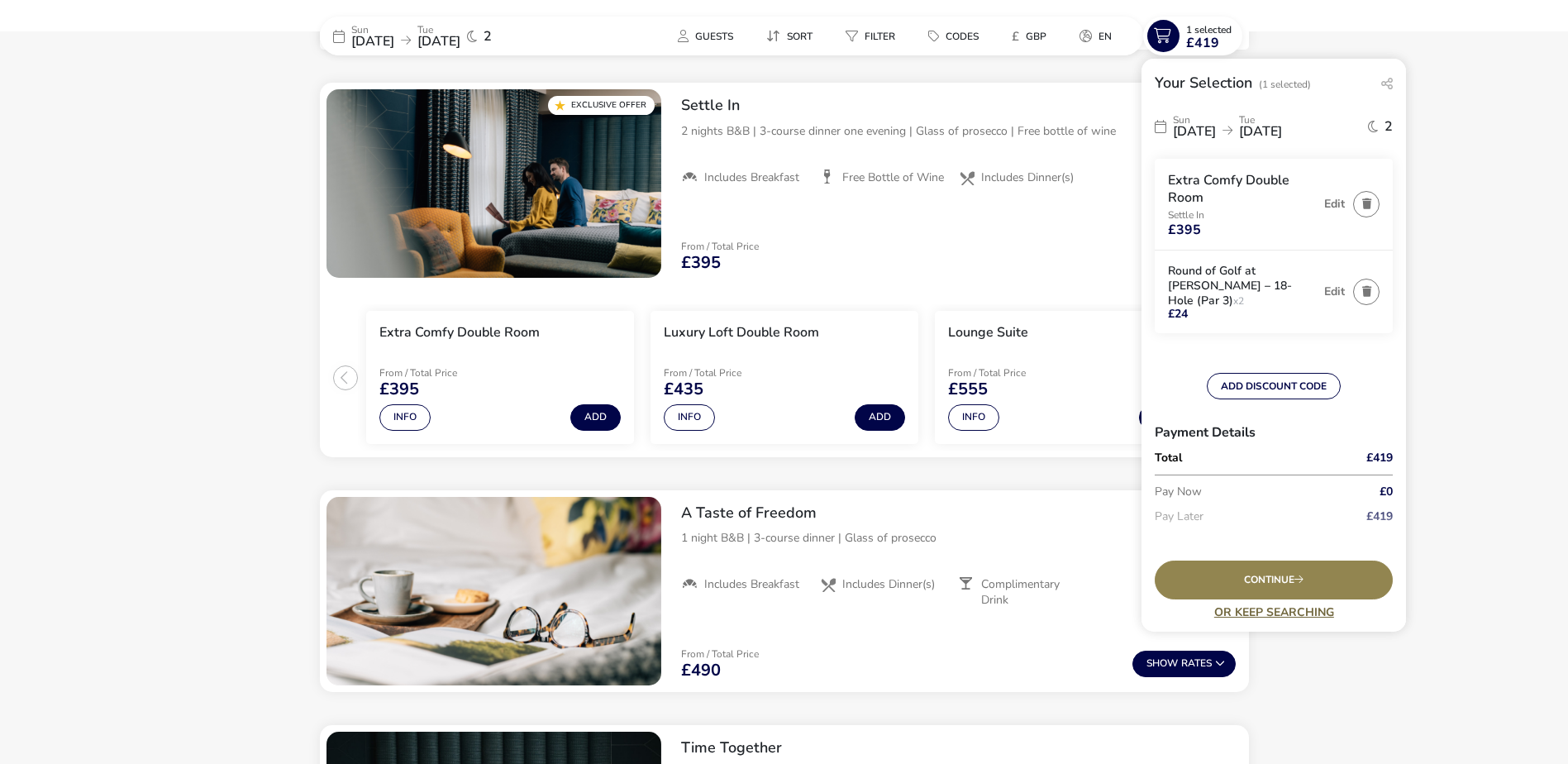
click at [1272, 611] on link "Or Keep Searching" at bounding box center [1274, 612] width 238 height 13
